Goal: Task Accomplishment & Management: Use online tool/utility

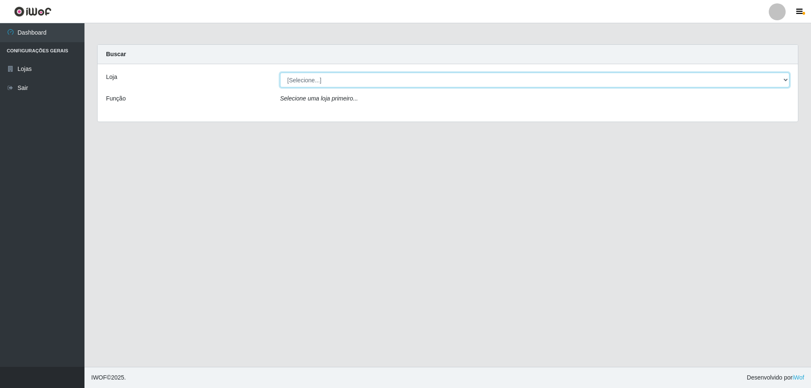
drag, startPoint x: 362, startPoint y: 80, endPoint x: 383, endPoint y: 80, distance: 20.3
click at [362, 80] on select "[Selecione...] Atacado Vem - [STREET_ADDRESS]" at bounding box center [535, 80] width 510 height 15
select select "461"
click at [280, 73] on select "[Selecione...] Atacado Vem - [STREET_ADDRESS]" at bounding box center [535, 80] width 510 height 15
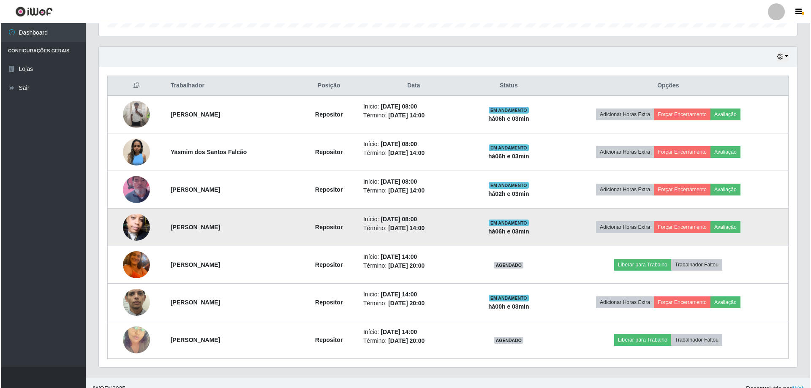
scroll to position [286, 0]
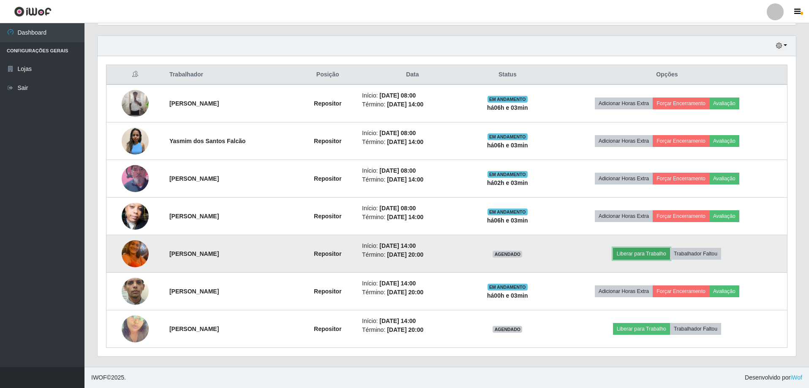
click at [649, 254] on button "Liberar para Trabalho" at bounding box center [641, 254] width 57 height 12
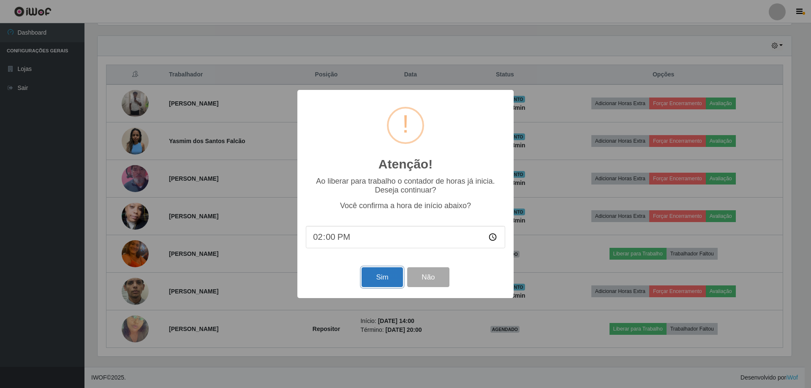
click at [371, 281] on button "Sim" at bounding box center [382, 277] width 41 height 20
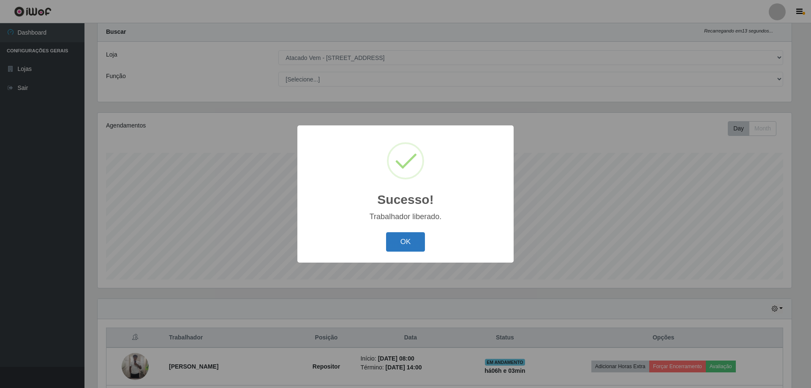
click at [408, 243] on button "OK" at bounding box center [405, 242] width 39 height 20
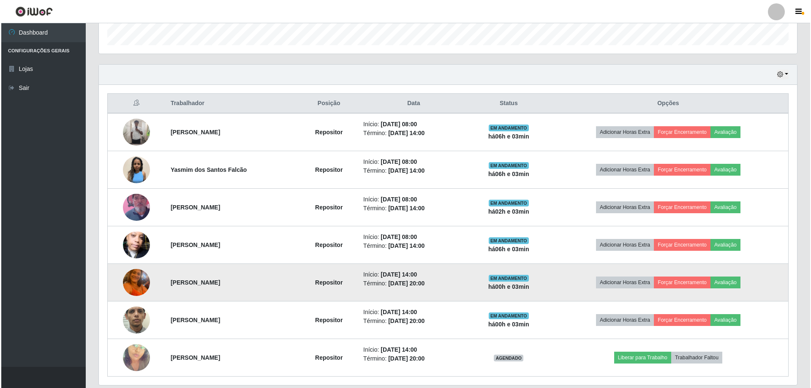
scroll to position [286, 0]
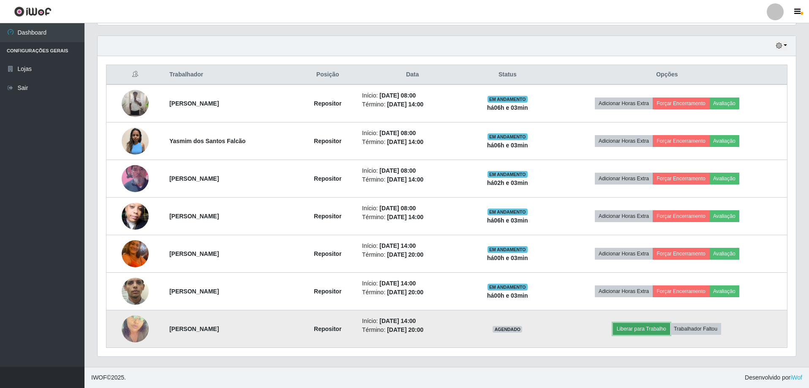
click at [643, 326] on button "Liberar para Trabalho" at bounding box center [641, 329] width 57 height 12
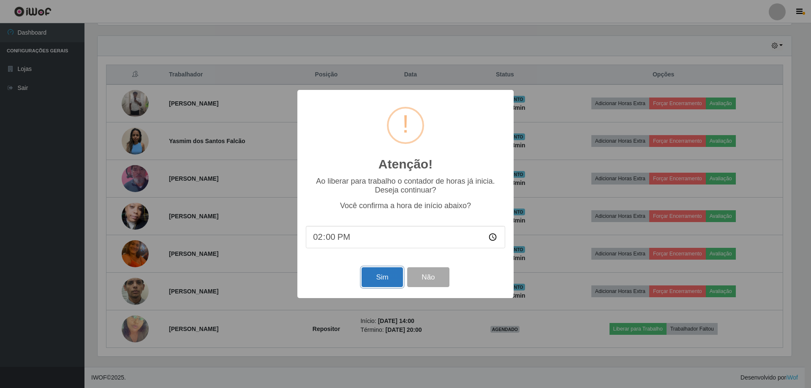
click at [379, 280] on button "Sim" at bounding box center [382, 277] width 41 height 20
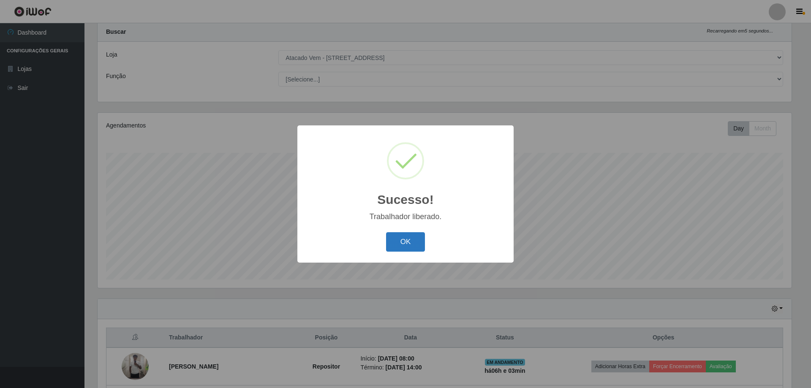
drag, startPoint x: 412, startPoint y: 248, endPoint x: 409, endPoint y: 222, distance: 26.7
click at [412, 248] on button "OK" at bounding box center [405, 242] width 39 height 20
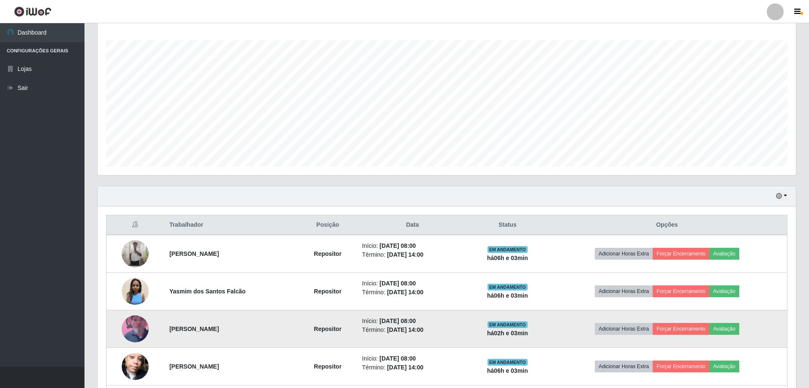
scroll to position [286, 0]
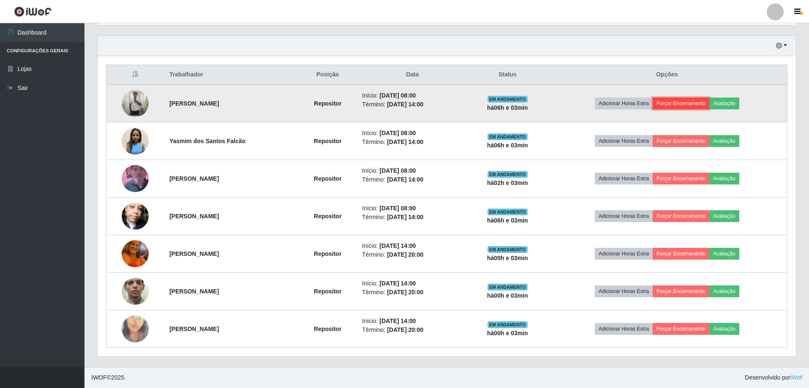
click at [684, 104] on button "Forçar Encerramento" at bounding box center [681, 104] width 57 height 12
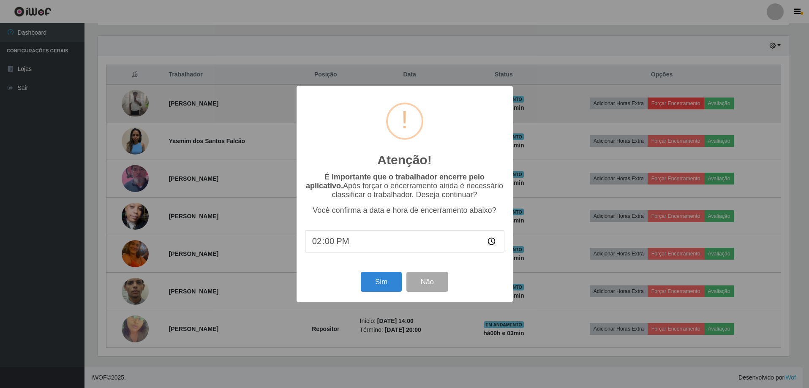
scroll to position [175, 694]
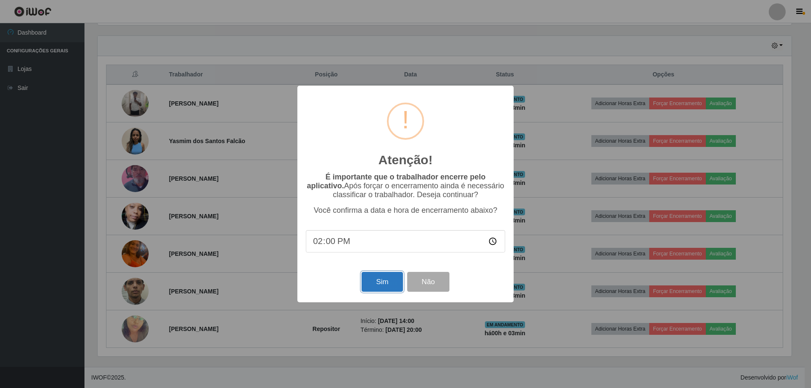
click at [384, 284] on button "Sim" at bounding box center [382, 282] width 41 height 20
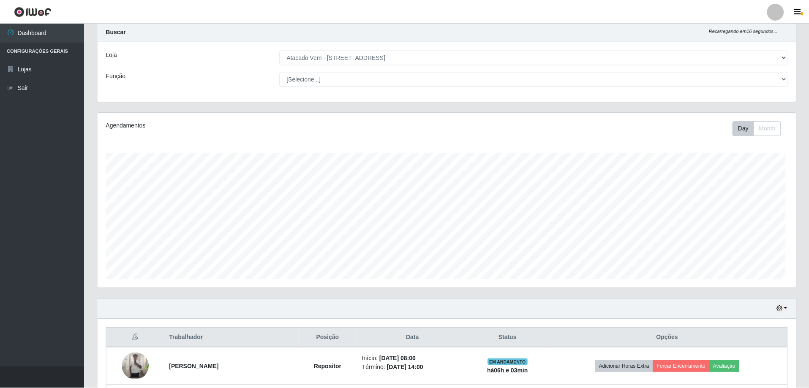
scroll to position [0, 0]
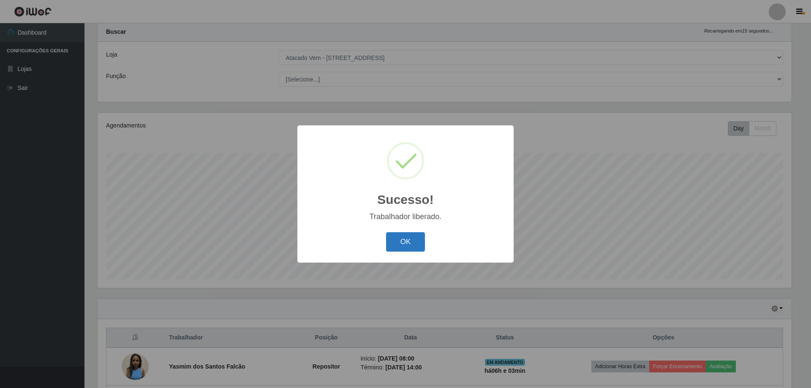
click at [406, 243] on button "OK" at bounding box center [405, 242] width 39 height 20
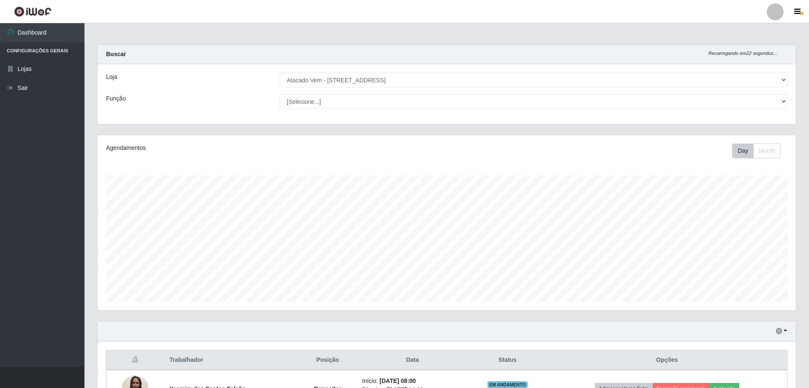
scroll to position [248, 0]
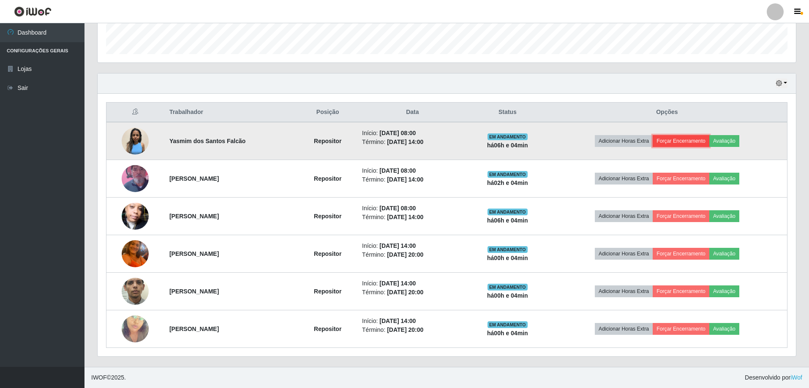
click at [698, 143] on button "Forçar Encerramento" at bounding box center [681, 141] width 57 height 12
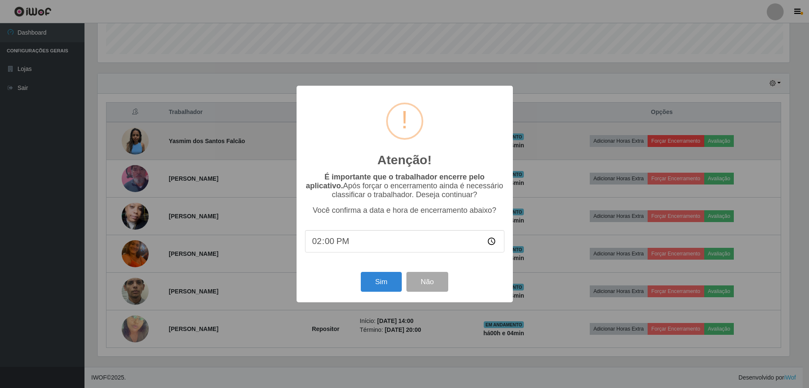
scroll to position [175, 694]
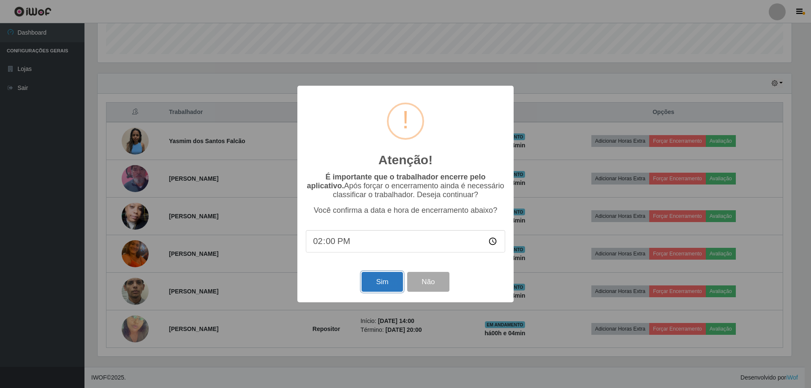
click at [385, 285] on button "Sim" at bounding box center [382, 282] width 41 height 20
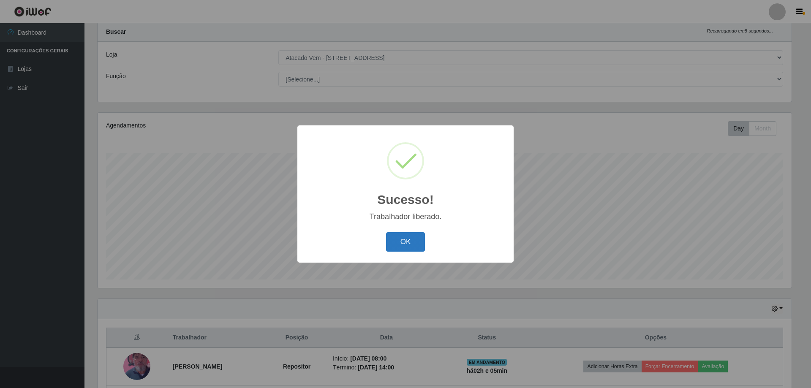
click at [405, 243] on button "OK" at bounding box center [405, 242] width 39 height 20
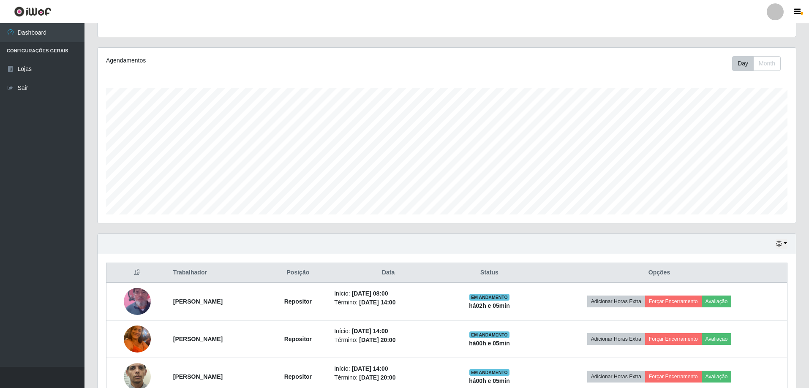
scroll to position [0, 0]
